Goal: Task Accomplishment & Management: Use online tool/utility

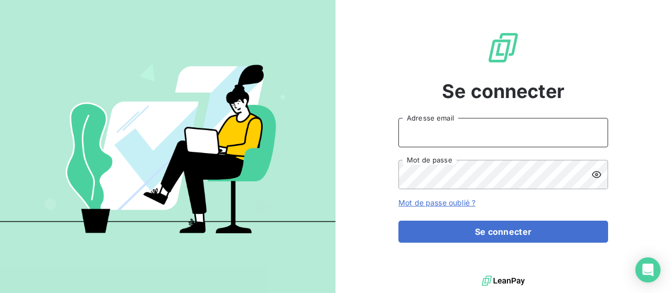
type input "[EMAIL_ADDRESS][DOMAIN_NAME]"
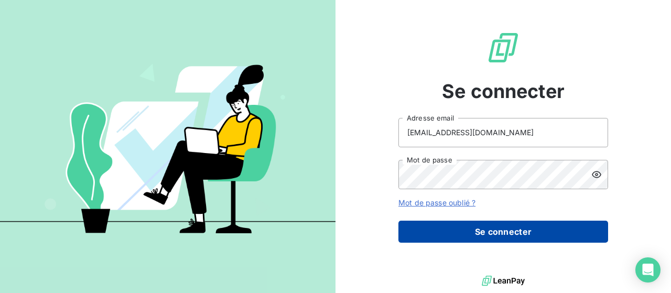
click at [453, 236] on button "Se connecter" at bounding box center [503, 232] width 210 height 22
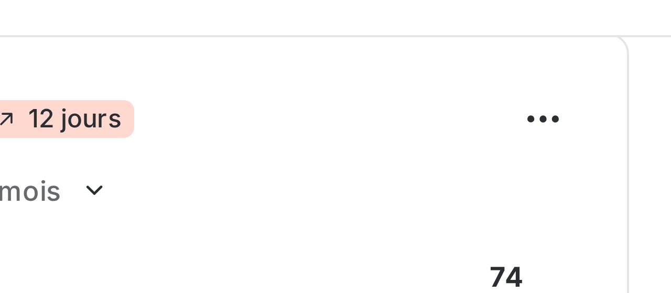
scroll to position [6, 0]
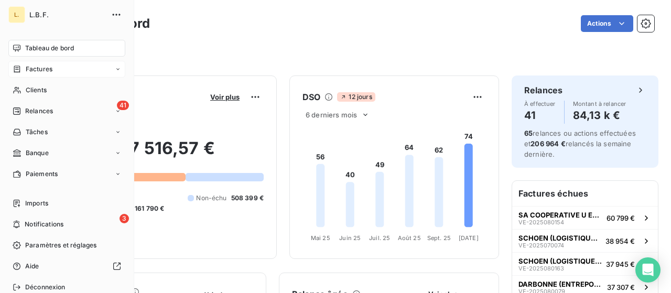
click at [41, 74] on div "Factures" at bounding box center [66, 69] width 117 height 17
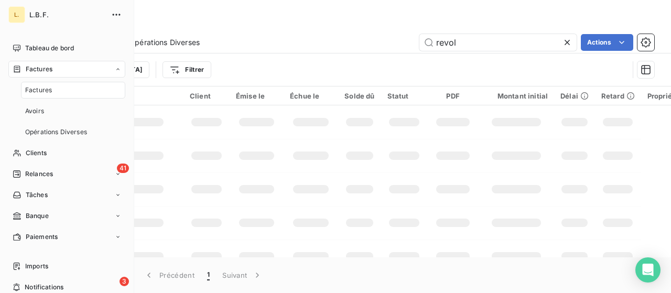
click at [63, 89] on div "Factures" at bounding box center [73, 90] width 104 height 17
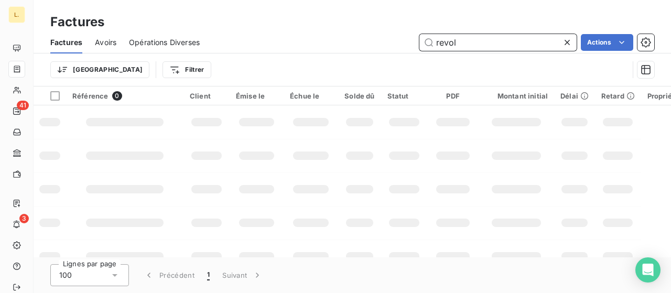
drag, startPoint x: 448, startPoint y: 45, endPoint x: 406, endPoint y: 44, distance: 42.0
click at [407, 47] on div "revol Actions" at bounding box center [433, 42] width 442 height 17
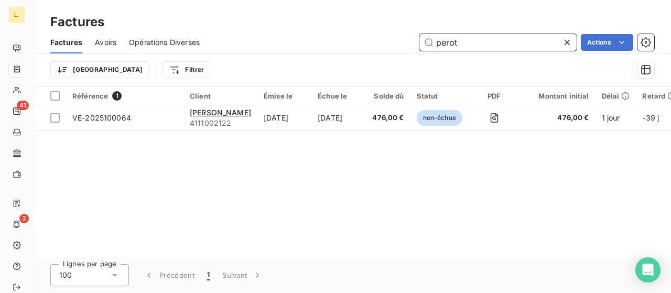
type input "perot"
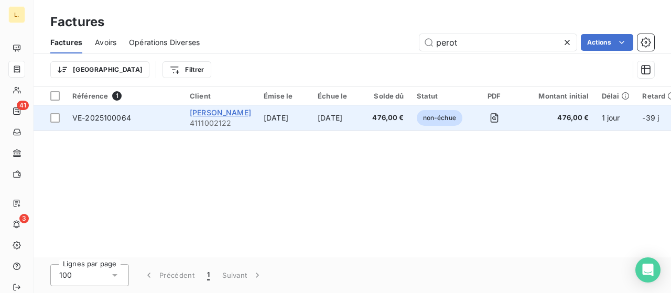
click at [229, 112] on span "[PERSON_NAME]" at bounding box center [220, 112] width 61 height 9
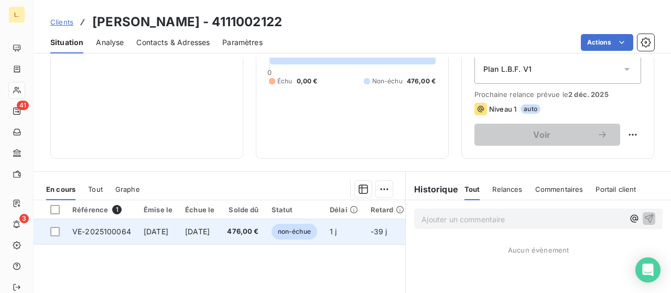
scroll to position [262, 0]
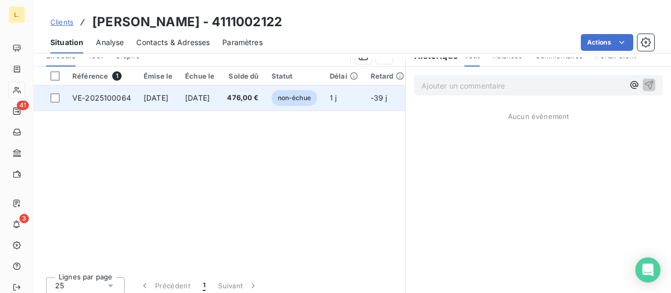
click at [179, 102] on td "[DATE]" at bounding box center [157, 97] width 41 height 25
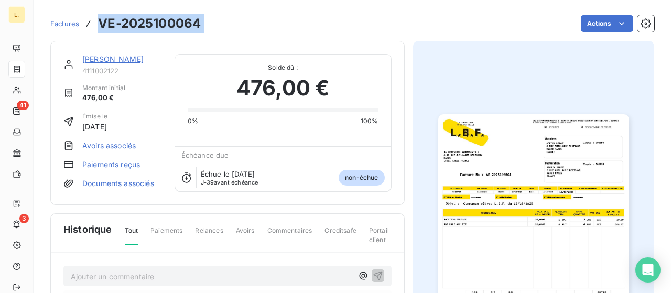
drag, startPoint x: 165, startPoint y: 26, endPoint x: 99, endPoint y: 19, distance: 65.9
click at [99, 19] on div "Factures VE-2025100064 Actions" at bounding box center [352, 24] width 604 height 22
copy section "VE-2025100064 Actions"
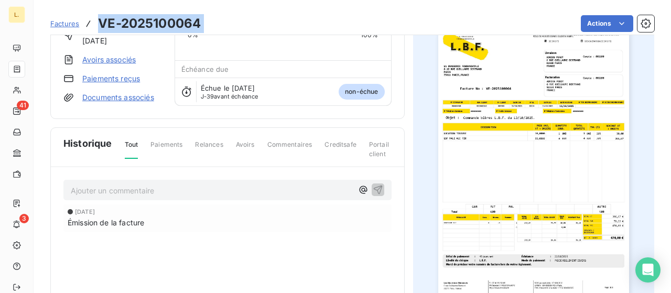
scroll to position [180, 0]
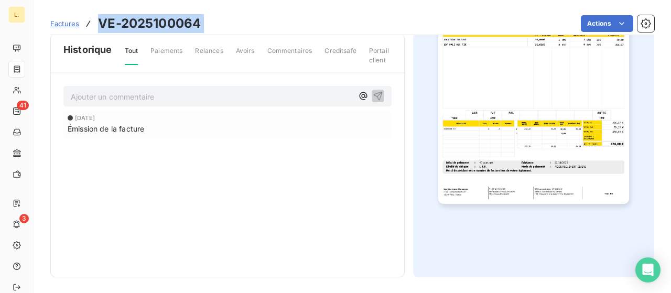
click at [543, 118] on img "button" at bounding box center [533, 68] width 191 height 269
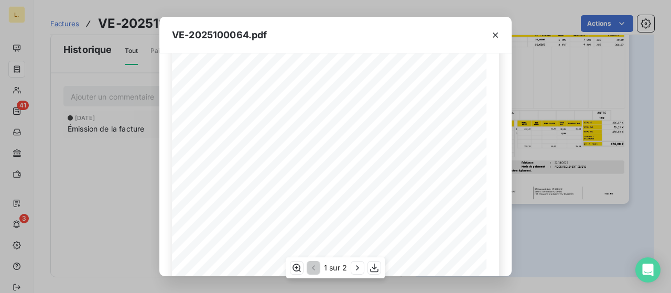
scroll to position [210, 0]
click at [565, 217] on div "VE-2025100064.pdf LA BRASSERIE FONDAMENTALE 6-10 RUE GUILLAUME BERTRAND PARIS 7…" at bounding box center [335, 146] width 671 height 293
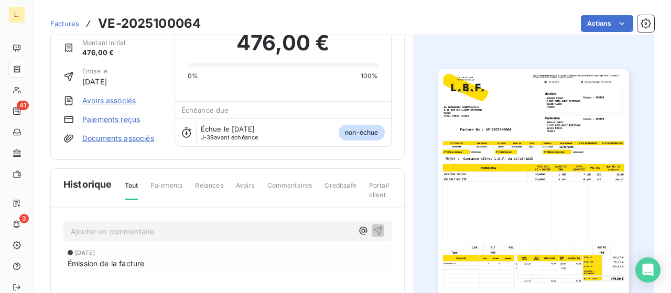
scroll to position [0, 0]
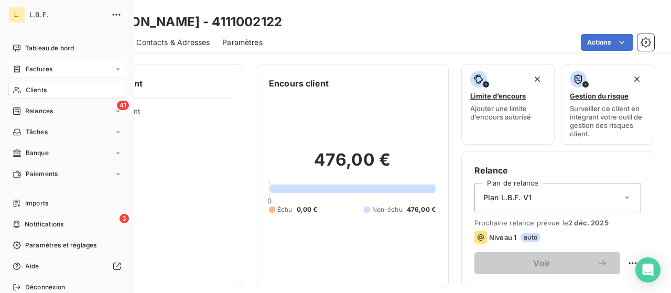
click at [21, 64] on div "Factures" at bounding box center [33, 68] width 40 height 9
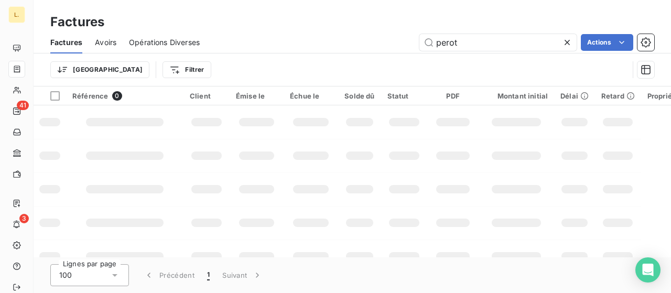
drag, startPoint x: 459, startPoint y: 40, endPoint x: 417, endPoint y: 36, distance: 42.6
click at [417, 36] on div "perot Actions" at bounding box center [433, 42] width 442 height 17
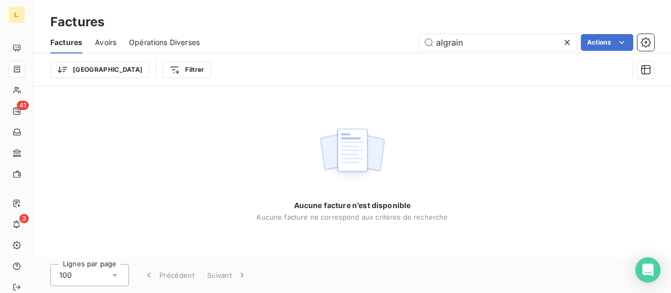
drag, startPoint x: 481, startPoint y: 46, endPoint x: 409, endPoint y: 46, distance: 71.3
click at [409, 46] on div "algrain Actions" at bounding box center [433, 42] width 442 height 17
type input "m"
type input "A"
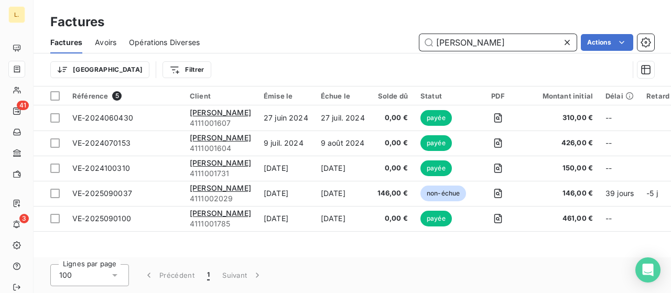
click at [466, 40] on input "Marie" at bounding box center [497, 42] width 157 height 17
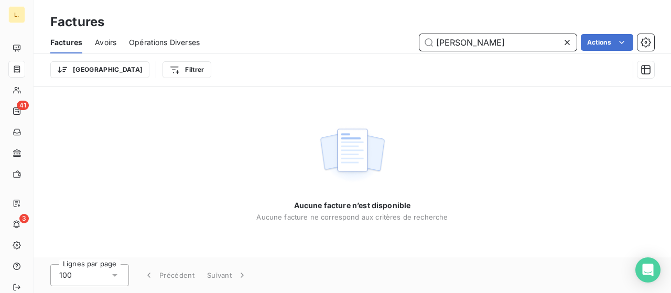
drag, startPoint x: 496, startPoint y: 42, endPoint x: 461, endPoint y: 40, distance: 34.7
click at [461, 40] on input "Marie Algrain" at bounding box center [497, 42] width 157 height 17
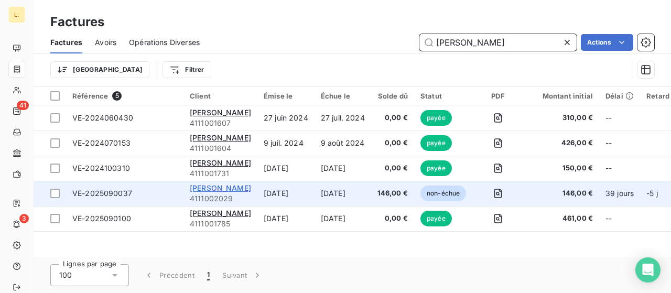
type input "Marie"
click at [251, 188] on span "MARIE MORTREUX" at bounding box center [220, 188] width 61 height 9
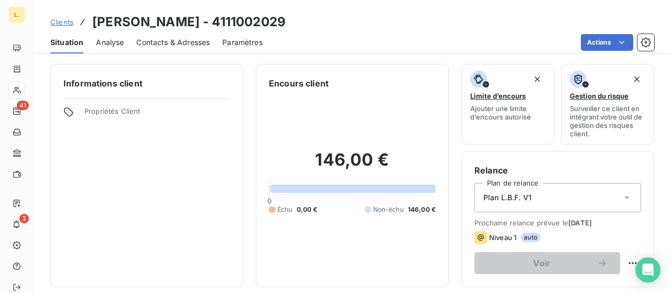
scroll to position [157, 0]
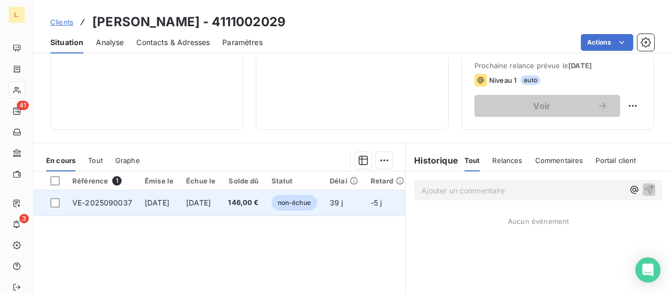
click at [169, 201] on span "5 sept. 2025" at bounding box center [157, 202] width 25 height 9
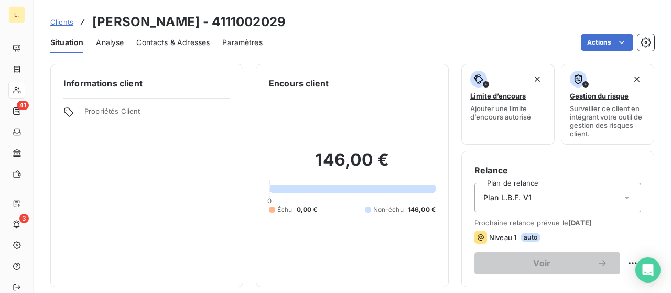
drag, startPoint x: 261, startPoint y: 93, endPoint x: 257, endPoint y: 88, distance: 6.7
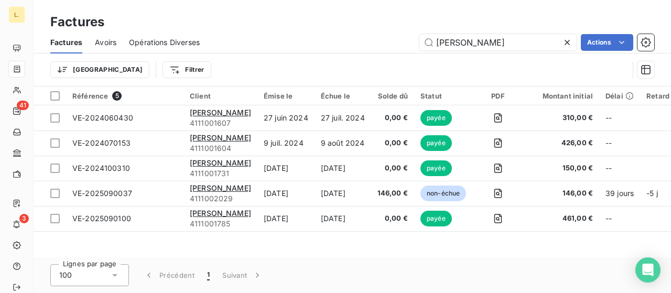
click at [565, 37] on icon at bounding box center [567, 42] width 10 height 10
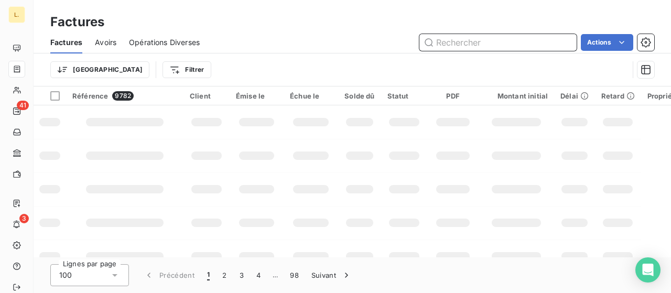
click at [477, 41] on input "text" at bounding box center [497, 42] width 157 height 17
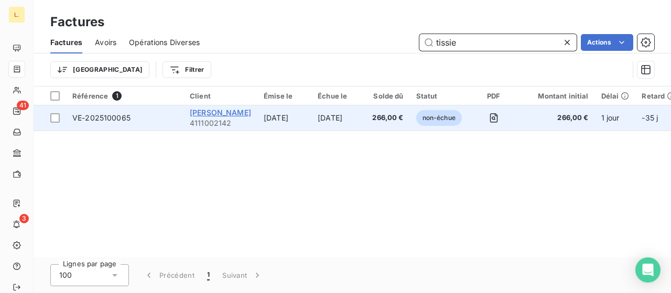
type input "tissie"
click at [226, 109] on span "CYRIL TISSIE" at bounding box center [220, 112] width 61 height 9
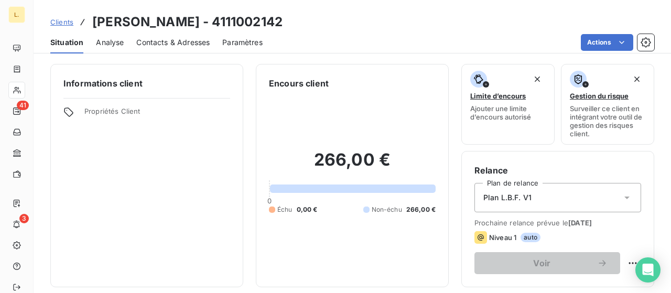
scroll to position [157, 0]
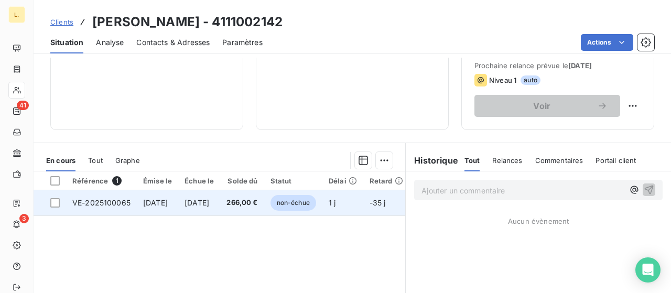
click at [154, 199] on span "[DATE]" at bounding box center [155, 202] width 25 height 9
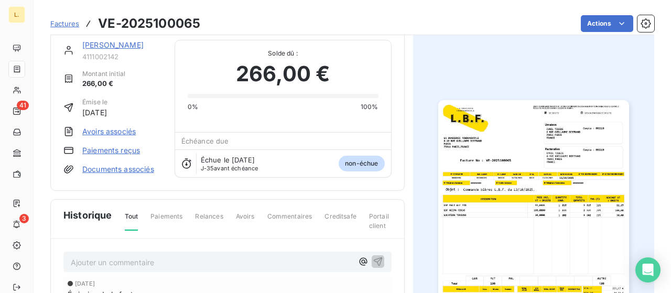
scroll to position [53, 0]
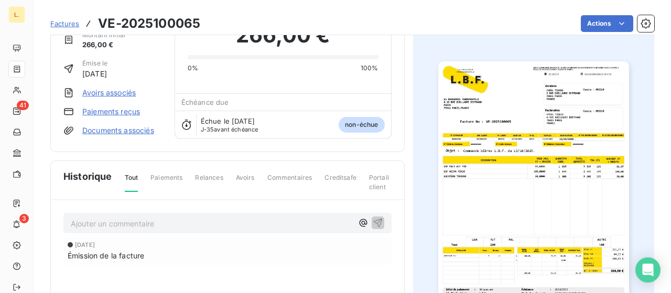
click at [490, 126] on img "button" at bounding box center [533, 195] width 191 height 269
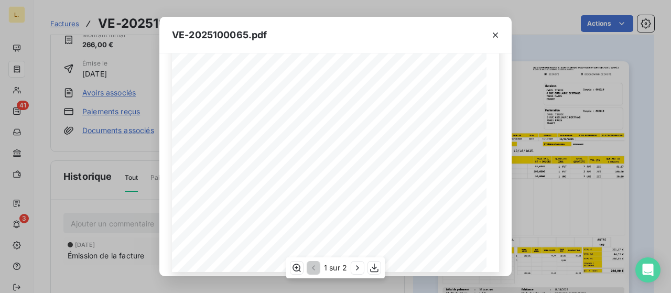
scroll to position [246, 0]
drag, startPoint x: 492, startPoint y: 36, endPoint x: 476, endPoint y: 38, distance: 15.9
click at [492, 37] on icon "button" at bounding box center [495, 35] width 10 height 10
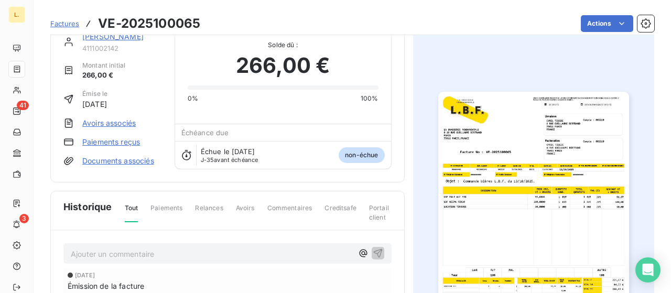
scroll to position [0, 0]
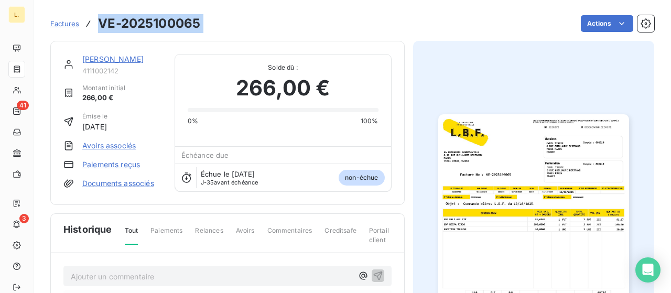
drag, startPoint x: 209, startPoint y: 25, endPoint x: 101, endPoint y: 21, distance: 108.1
click at [101, 21] on div "Factures VE-2025100065 Actions" at bounding box center [352, 24] width 604 height 22
copy section "VE-2025100065 Actions"
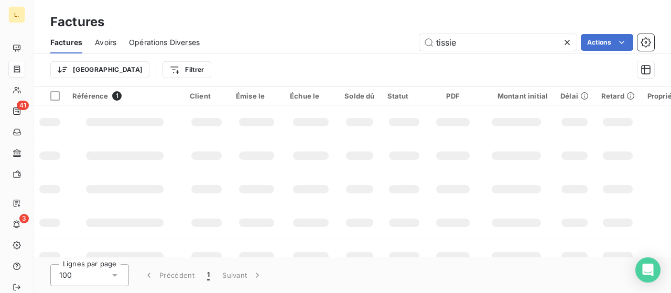
drag, startPoint x: 433, startPoint y: 44, endPoint x: 406, endPoint y: 45, distance: 26.3
click at [406, 45] on div "tissie Actions" at bounding box center [433, 42] width 442 height 17
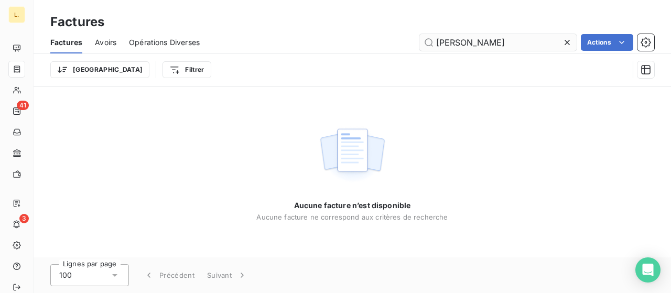
click at [499, 42] on input "marie algrain" at bounding box center [497, 42] width 157 height 17
type input "m"
type input "A"
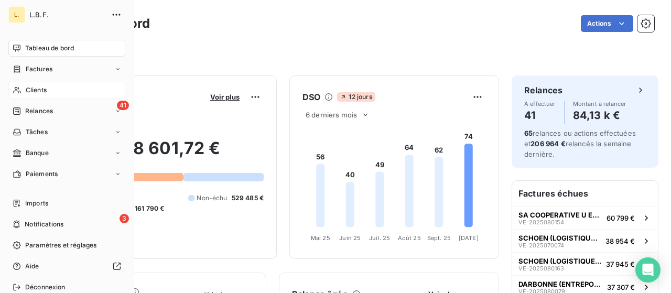
click at [14, 83] on div "Clients" at bounding box center [66, 90] width 117 height 17
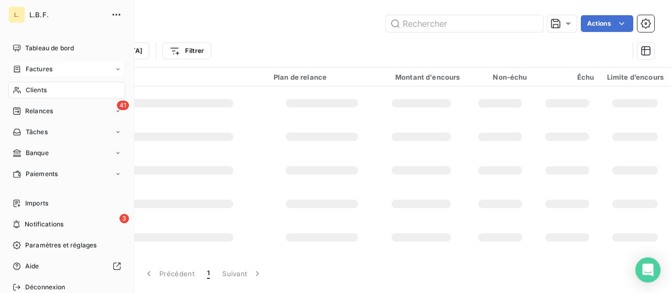
click at [65, 67] on div "Factures" at bounding box center [66, 69] width 117 height 17
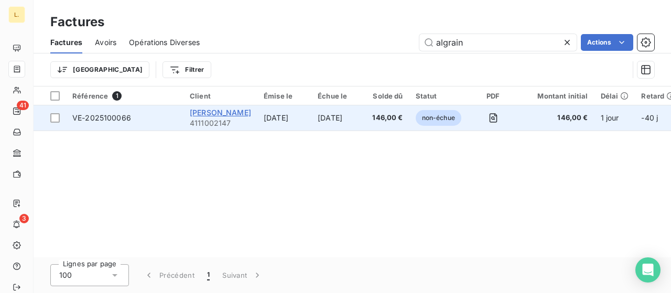
type input "algrain"
click at [216, 113] on span "[PERSON_NAME]" at bounding box center [220, 112] width 61 height 9
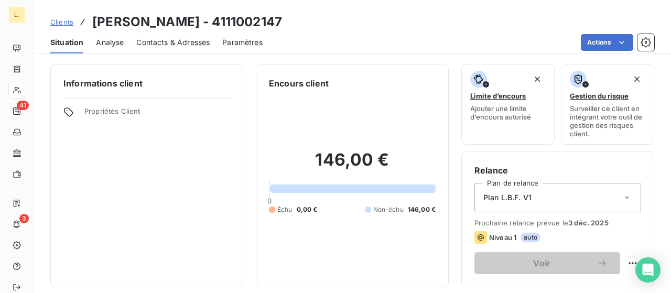
scroll to position [268, 0]
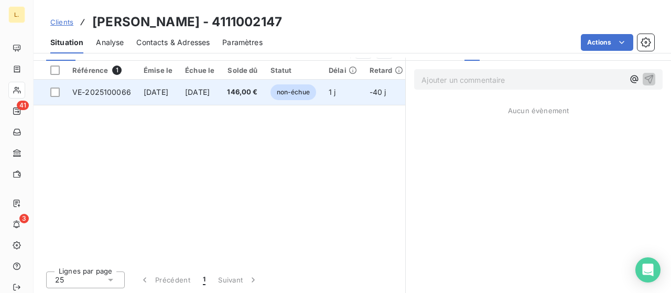
click at [114, 97] on td "VE-2025100066" at bounding box center [101, 92] width 71 height 25
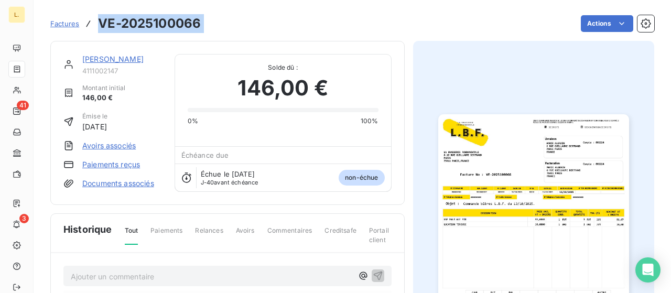
drag, startPoint x: 219, startPoint y: 23, endPoint x: 101, endPoint y: 25, distance: 118.0
click at [101, 25] on div "Factures VE-2025100066 Actions" at bounding box center [352, 24] width 604 height 22
copy section "VE-2025100066 Actions"
click at [176, 26] on h3 "VE-2025100066" at bounding box center [149, 23] width 103 height 19
drag, startPoint x: 202, startPoint y: 28, endPoint x: 94, endPoint y: 23, distance: 108.7
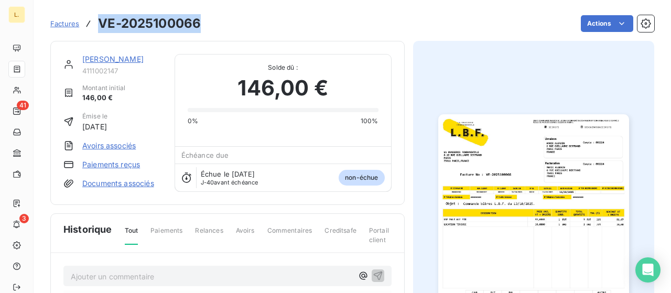
click at [94, 23] on div "Factures VE-2025100066 Actions" at bounding box center [352, 24] width 604 height 22
click at [504, 147] on img "button" at bounding box center [533, 248] width 191 height 269
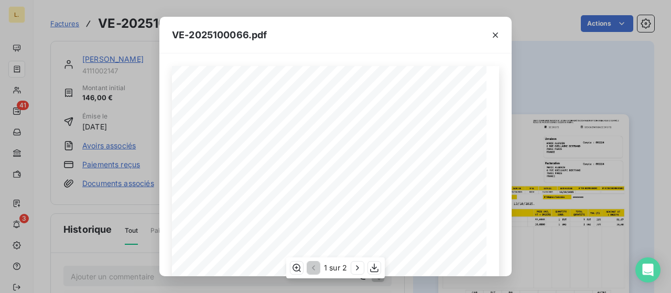
scroll to position [246, 0]
click at [526, 112] on div "VE-2025100066.pdf LA BRASSERIE FONDAMENTALE [STREET_ADDRESS][PERSON_NAME] VE-20…" at bounding box center [335, 146] width 671 height 293
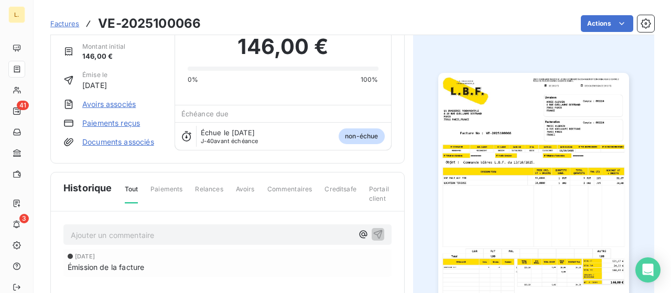
scroll to position [0, 0]
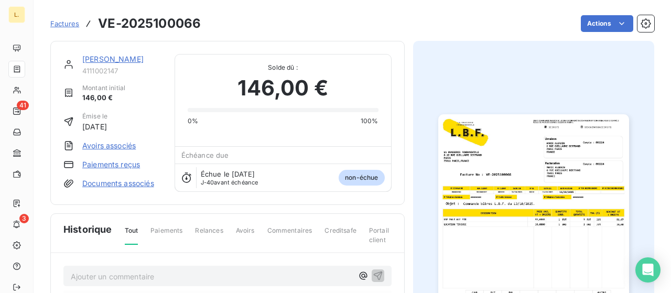
click at [132, 167] on link "Paiements reçus" at bounding box center [111, 164] width 58 height 10
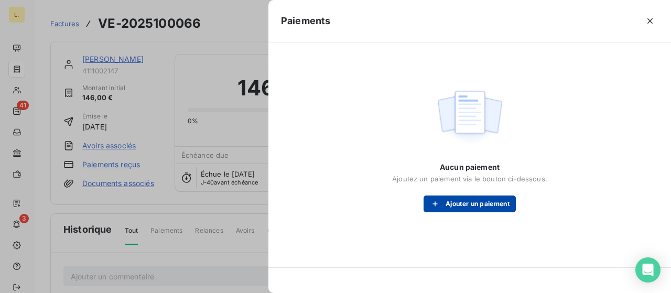
click at [445, 201] on button "Ajouter un paiement" at bounding box center [470, 204] width 92 height 17
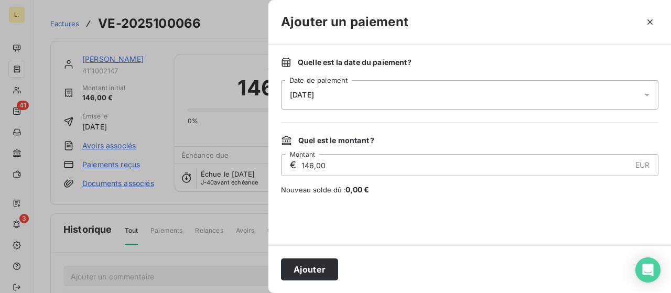
click at [342, 98] on div "[DATE]" at bounding box center [469, 94] width 377 height 29
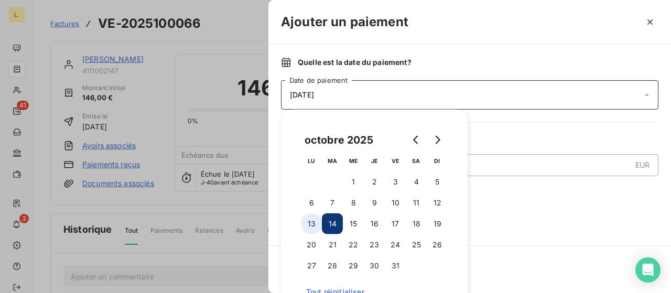
click at [311, 222] on button "13" at bounding box center [311, 223] width 21 height 21
click at [526, 211] on div at bounding box center [469, 220] width 377 height 25
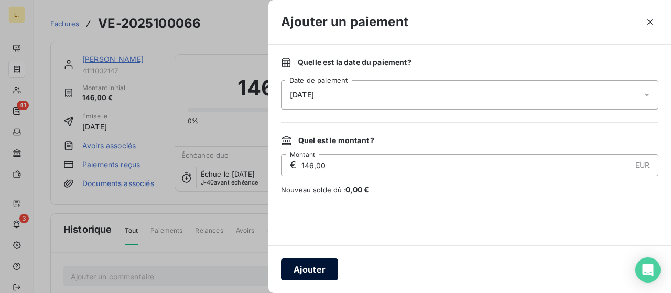
click at [312, 270] on button "Ajouter" at bounding box center [309, 269] width 57 height 22
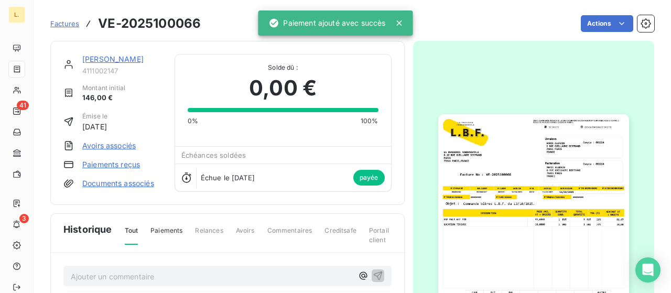
click at [392, 25] on div at bounding box center [397, 23] width 23 height 10
click at [400, 26] on icon at bounding box center [399, 23] width 10 height 10
